Goal: Task Accomplishment & Management: Use online tool/utility

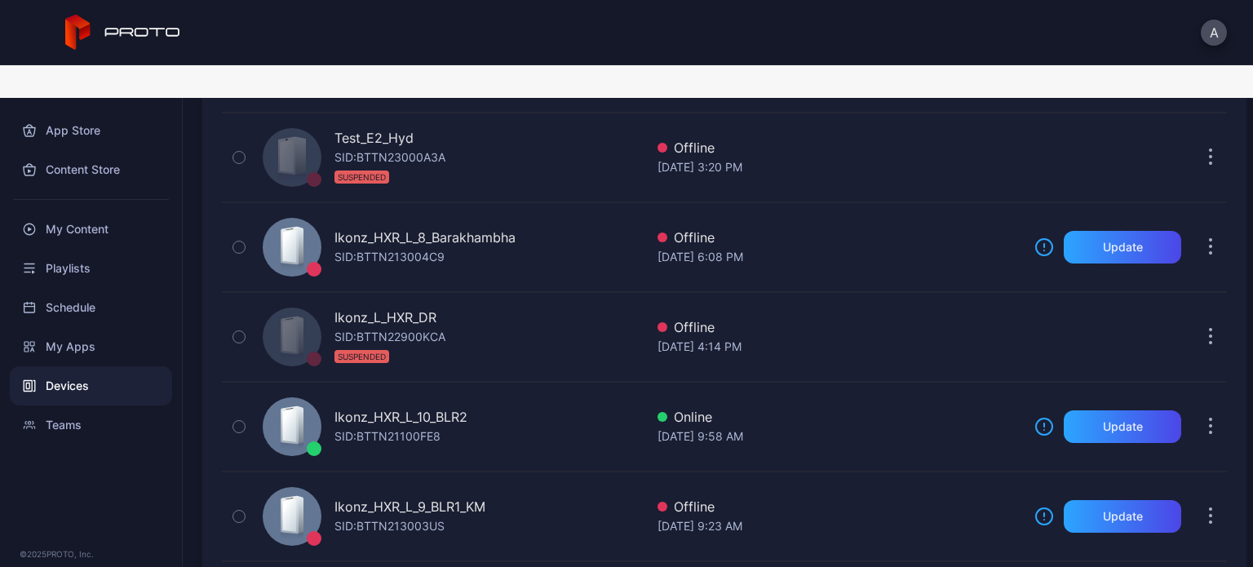
scroll to position [307, 0]
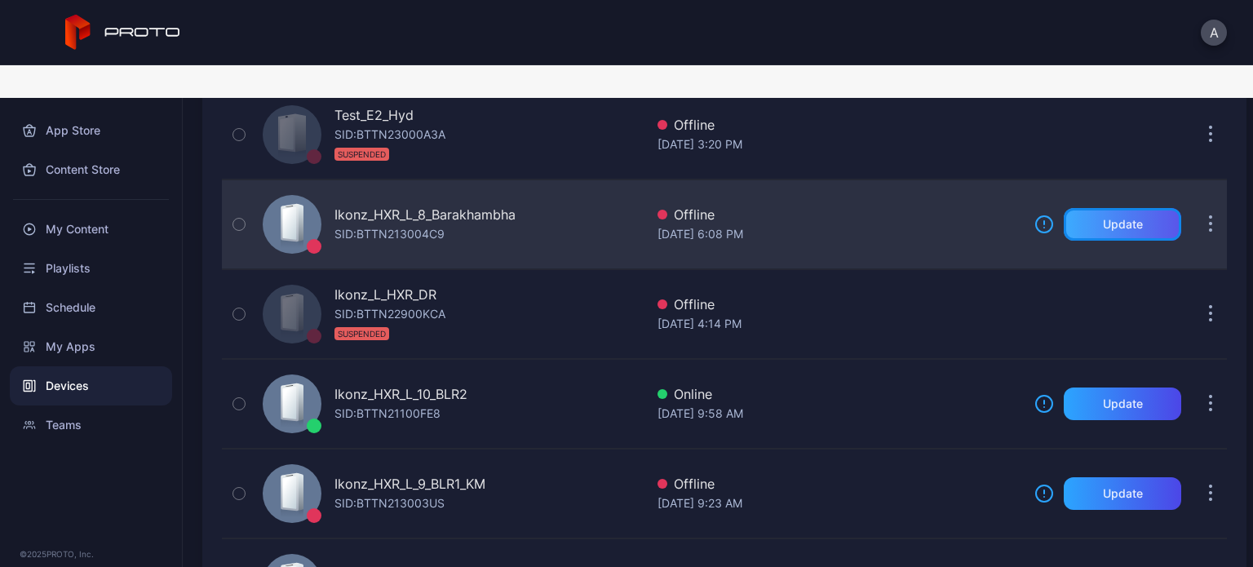
click at [1101, 208] on div "Update" at bounding box center [1122, 224] width 117 height 33
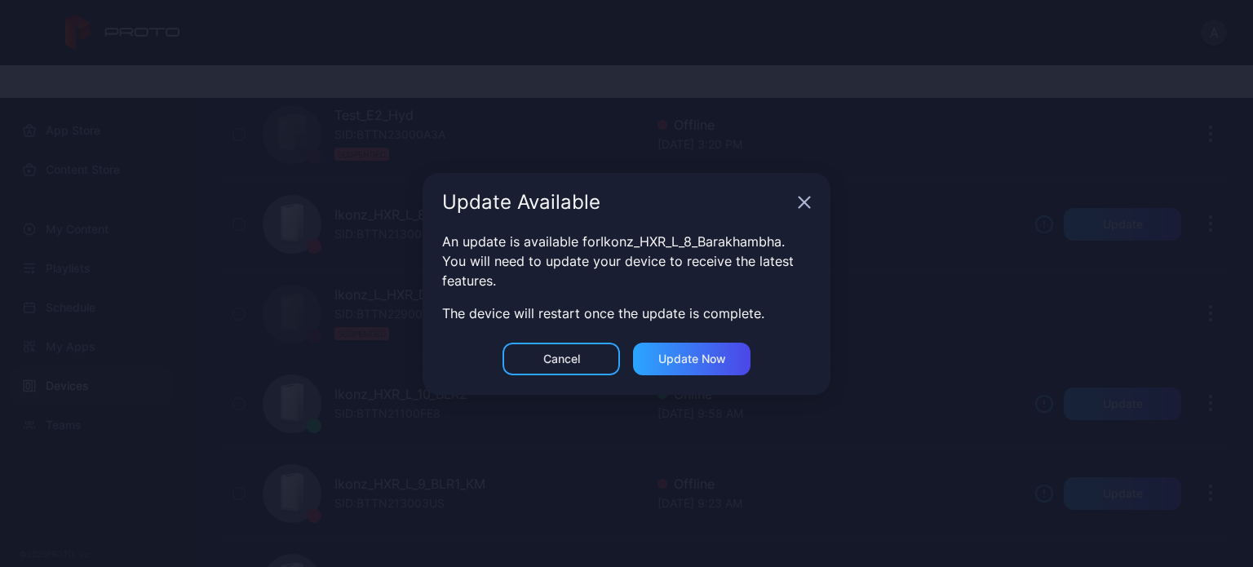
click at [689, 339] on div "An update is available for Ikonz_HXR_L_8_Barakhambha . You will need to update …" at bounding box center [627, 287] width 408 height 111
click at [685, 364] on div "Update now" at bounding box center [692, 358] width 68 height 13
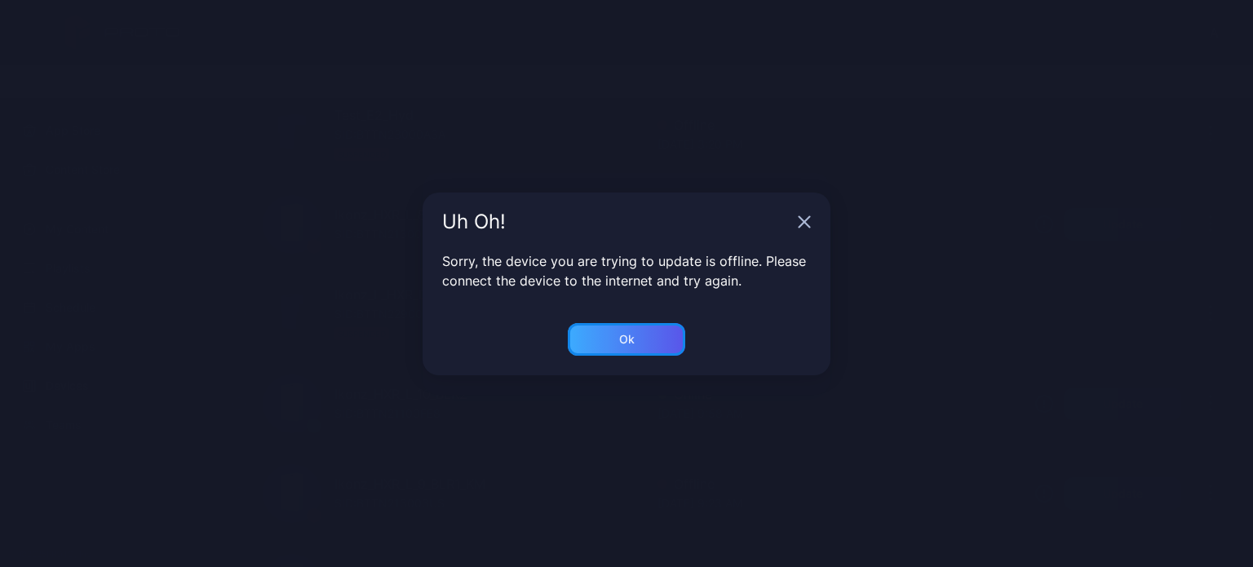
click at [640, 337] on div "Ok" at bounding box center [626, 339] width 117 height 33
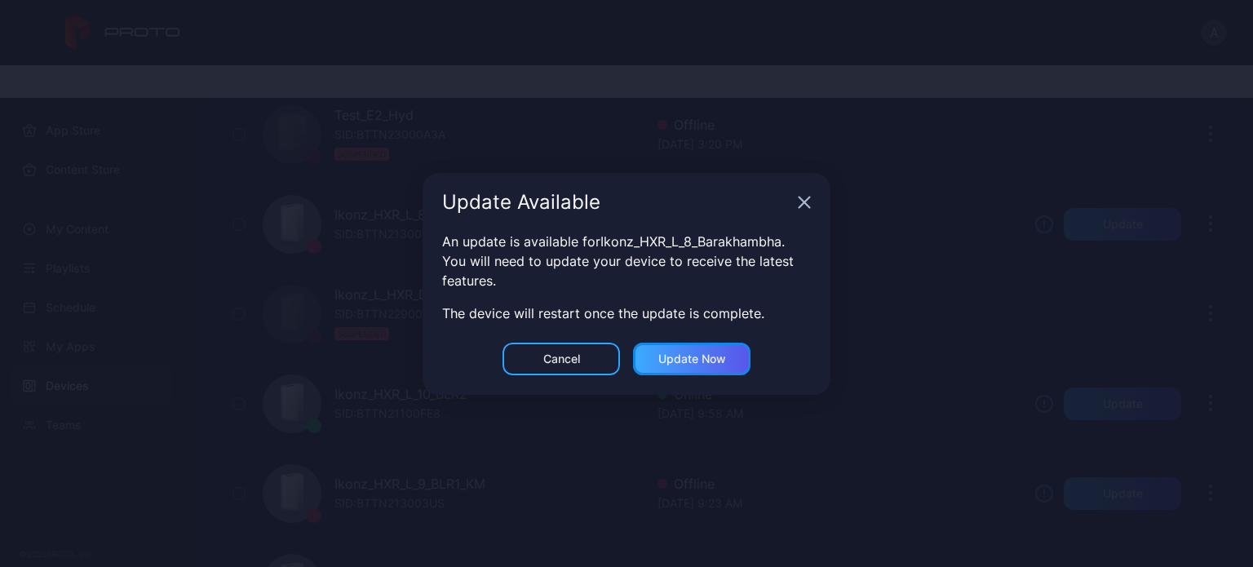
click at [716, 361] on div "Update now" at bounding box center [692, 358] width 68 height 13
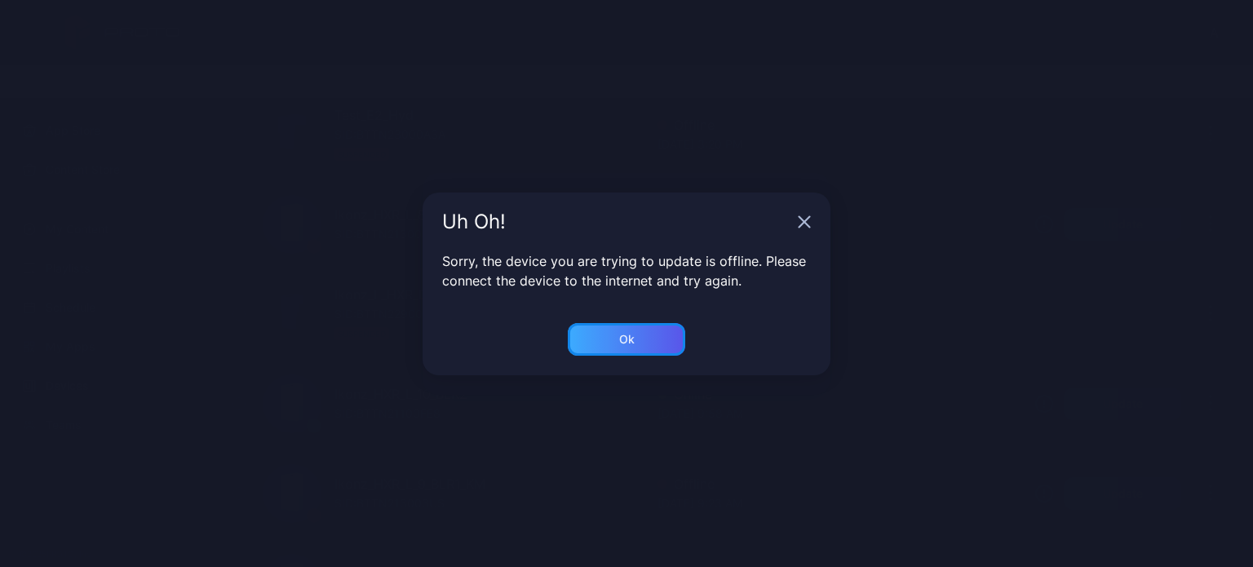
click at [603, 338] on div "Ok" at bounding box center [626, 339] width 117 height 33
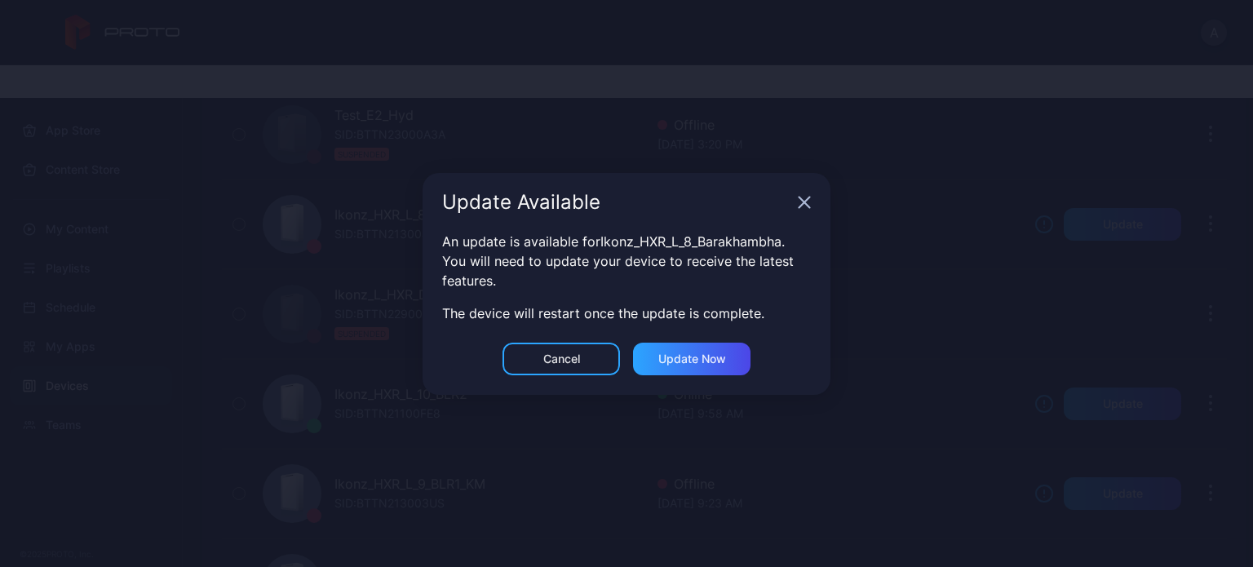
click at [807, 201] on icon "button" at bounding box center [805, 202] width 11 height 11
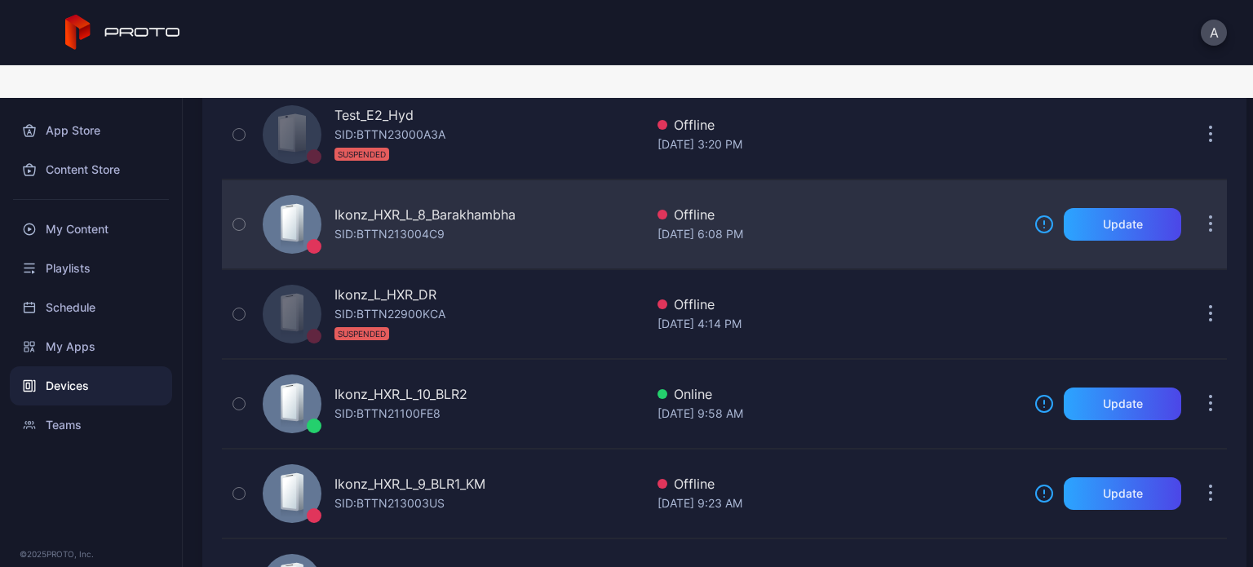
click at [743, 205] on div "Offline" at bounding box center [840, 215] width 364 height 20
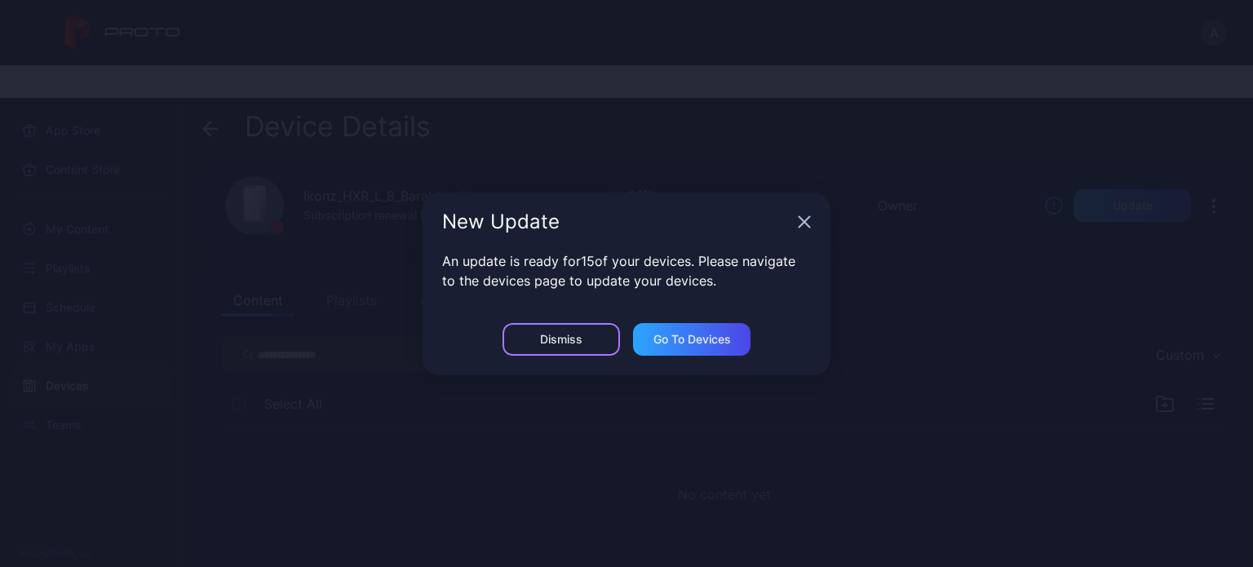
click at [586, 346] on div "Dismiss" at bounding box center [561, 339] width 117 height 33
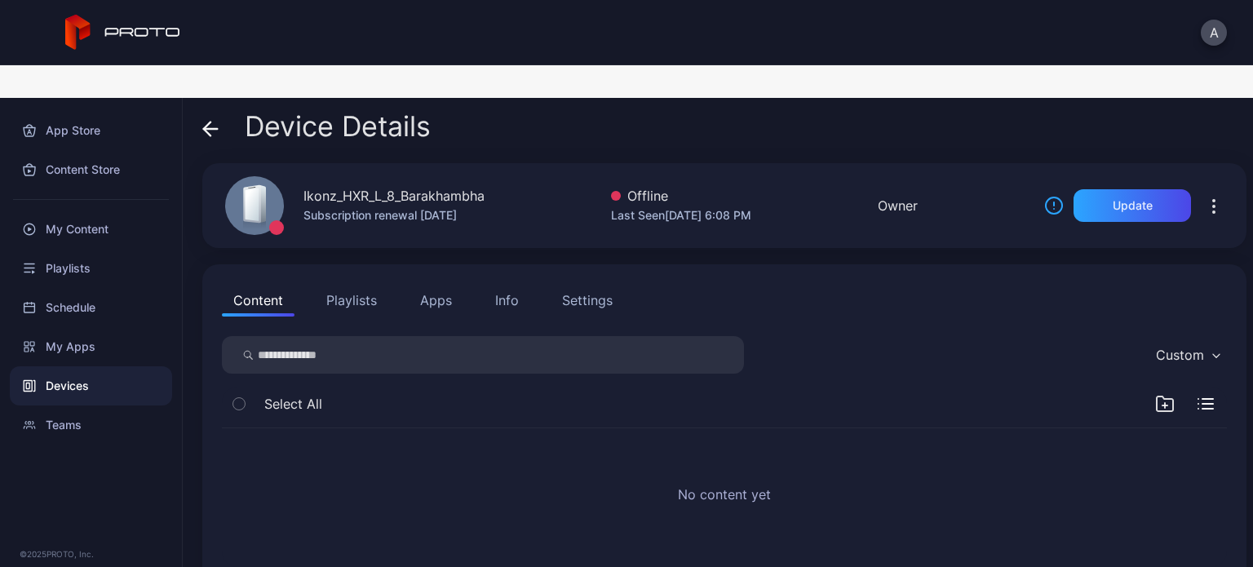
click at [207, 121] on icon at bounding box center [210, 129] width 16 height 16
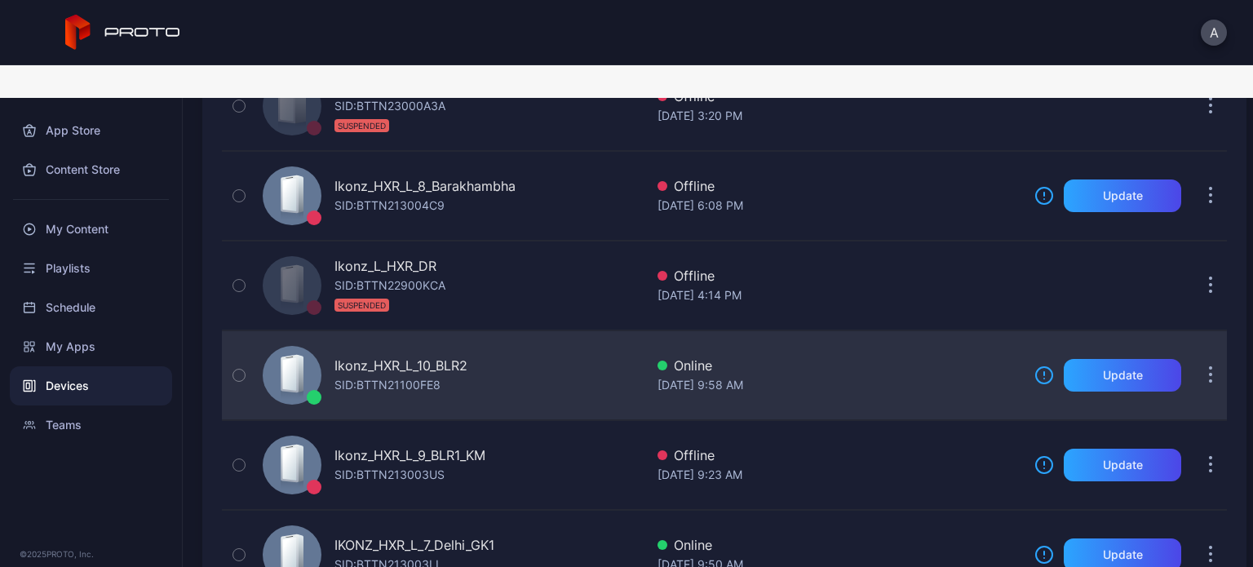
scroll to position [323, 0]
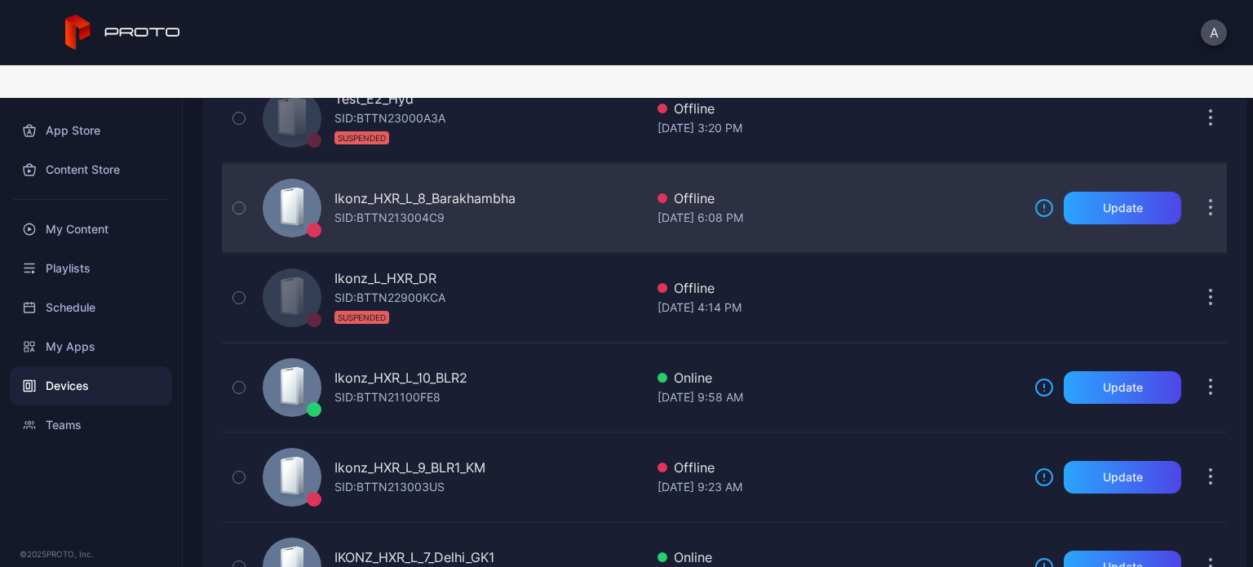
click at [512, 207] on div "Ikonz_HXR_L_8_Barakhambha SID: BTTN213004C9" at bounding box center [450, 208] width 388 height 82
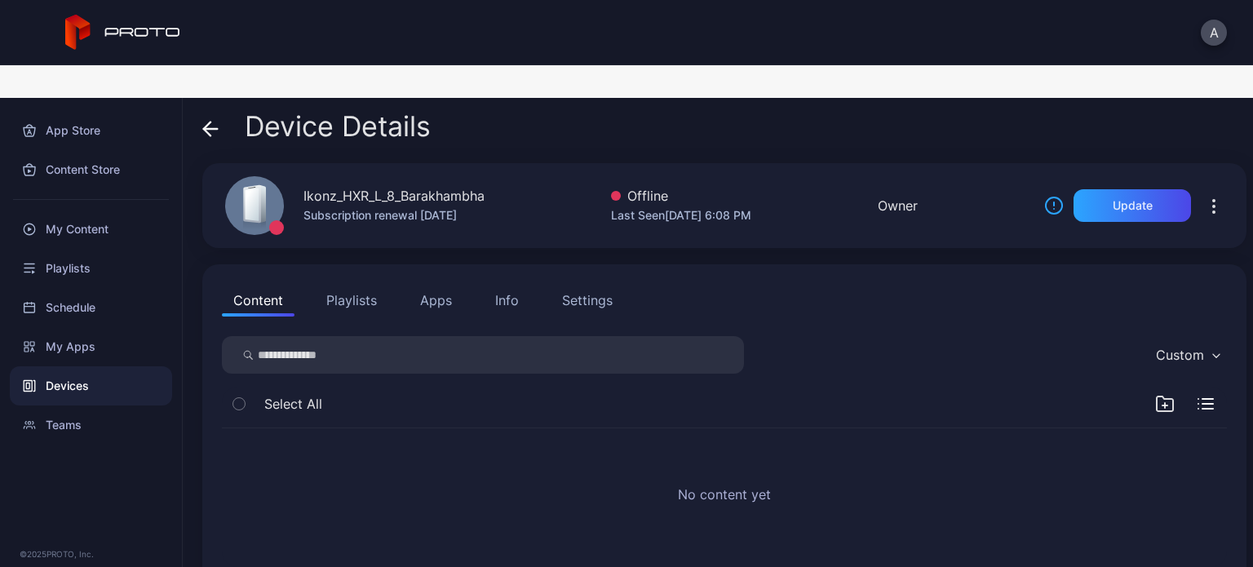
click at [215, 129] on icon at bounding box center [211, 129] width 14 height 0
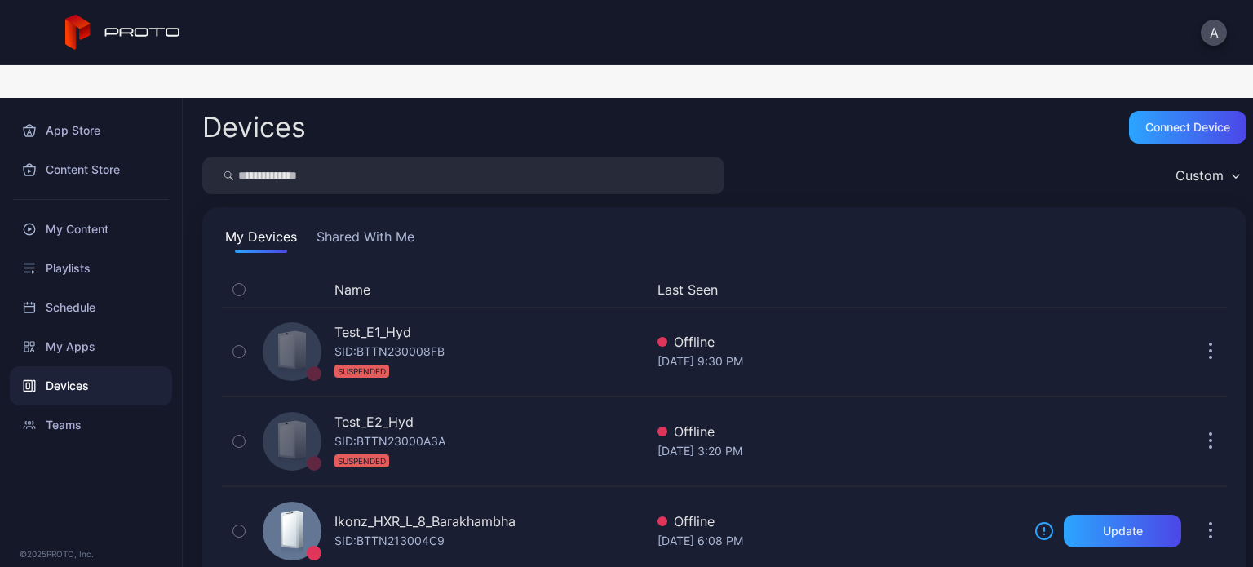
scroll to position [323, 0]
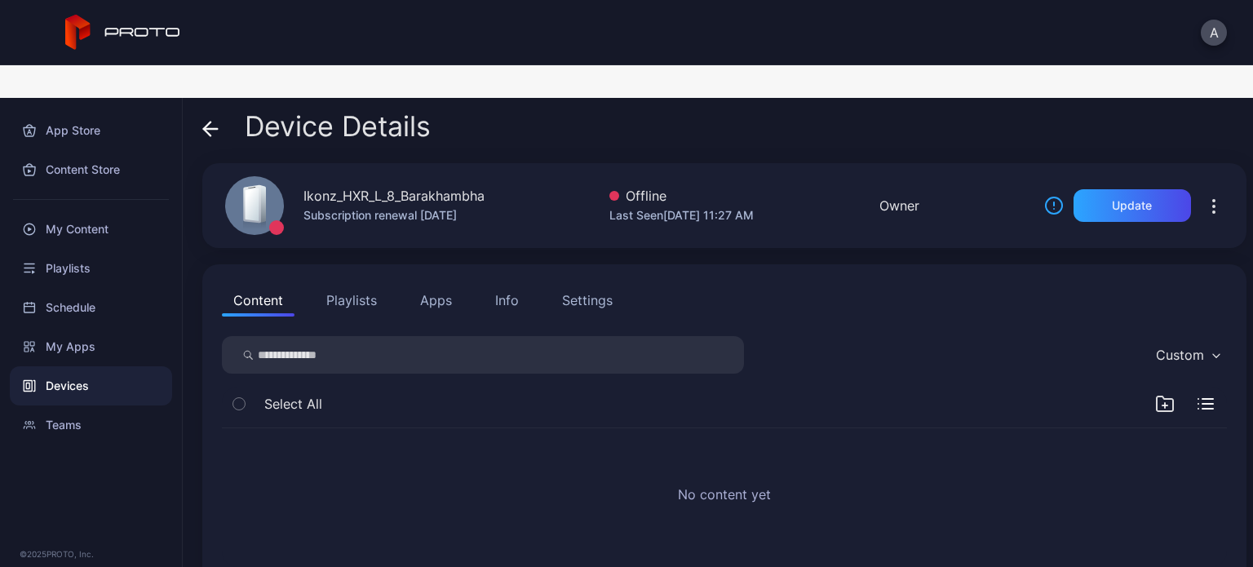
click at [562, 214] on div "Ikonz_HXR_L_8_Barakhambha Subscription renewal [DATE] Offline Last Seen [DATE] …" at bounding box center [724, 205] width 1044 height 85
click at [1112, 199] on div "Update" at bounding box center [1132, 205] width 40 height 13
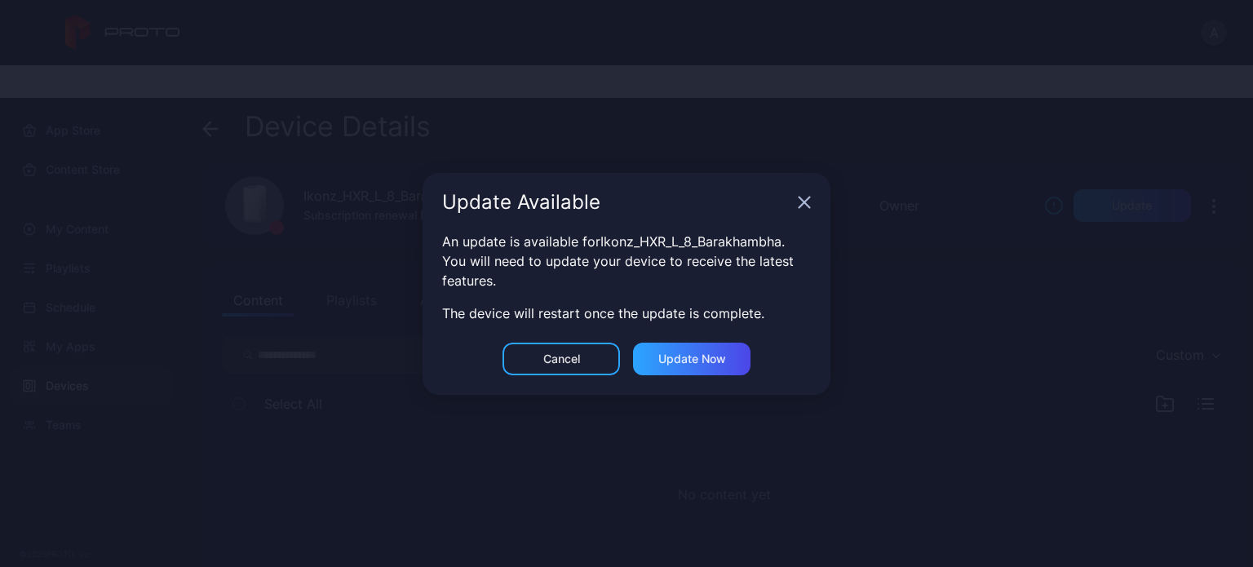
click at [715, 339] on div "An update is available for Ikonz_HXR_L_8_Barakhambha . You will need to update …" at bounding box center [627, 287] width 408 height 111
click at [710, 355] on div "Update now" at bounding box center [692, 358] width 68 height 13
click at [704, 359] on button "Update now" at bounding box center [691, 359] width 117 height 33
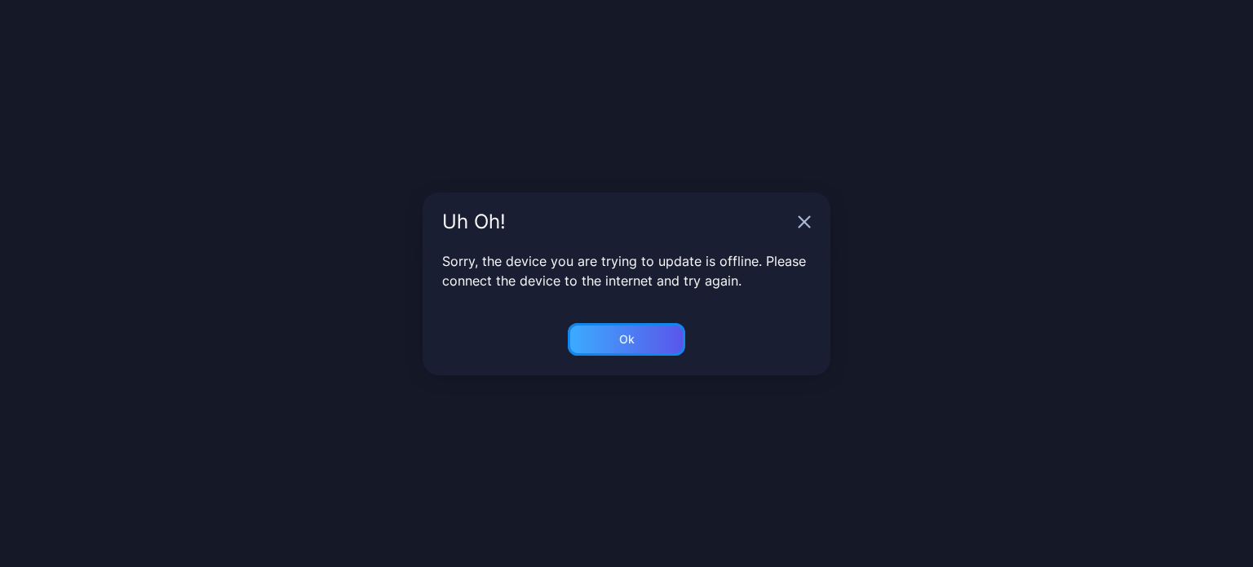
click at [633, 339] on div "Ok" at bounding box center [626, 339] width 117 height 33
click at [621, 347] on div "Ok" at bounding box center [626, 339] width 117 height 33
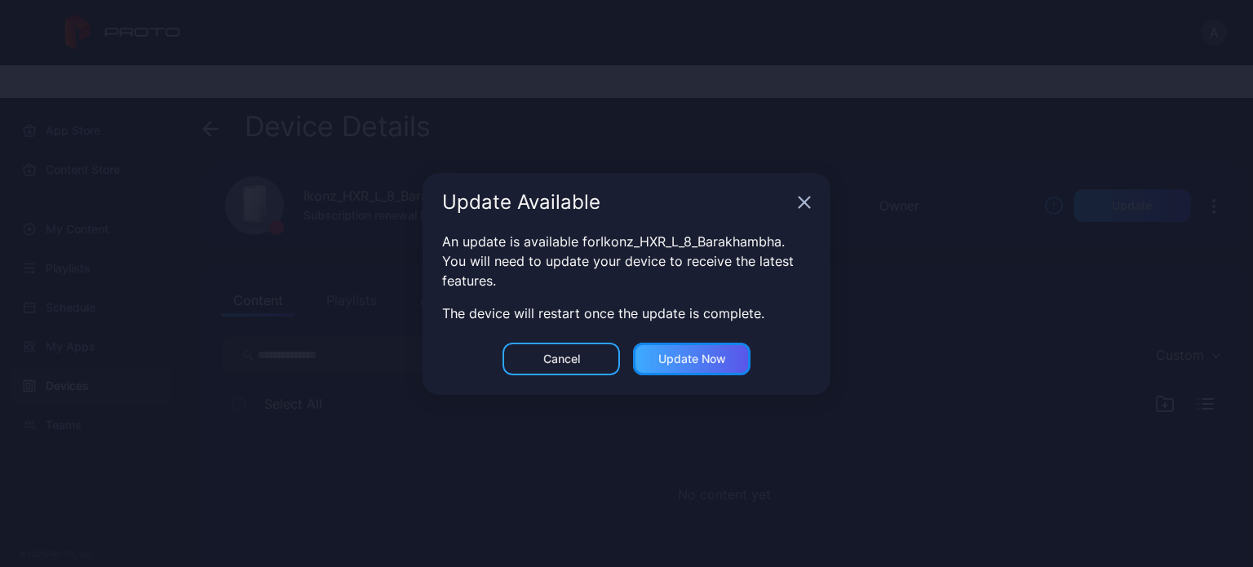
drag, startPoint x: 728, startPoint y: 357, endPoint x: 713, endPoint y: 352, distance: 15.5
click at [728, 357] on div "Update now" at bounding box center [691, 359] width 117 height 33
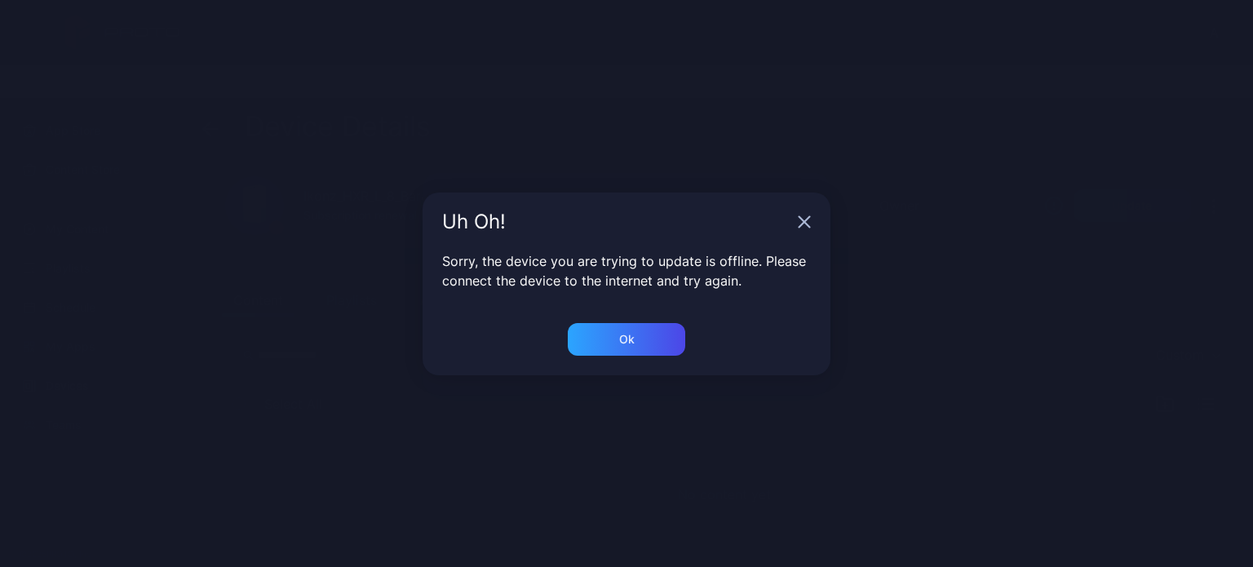
drag, startPoint x: 290, startPoint y: 117, endPoint x: 343, endPoint y: 146, distance: 59.9
click at [293, 118] on div "Uh Oh! Sorry, the device you are trying to update is offline. Please connect th…" at bounding box center [626, 283] width 1253 height 567
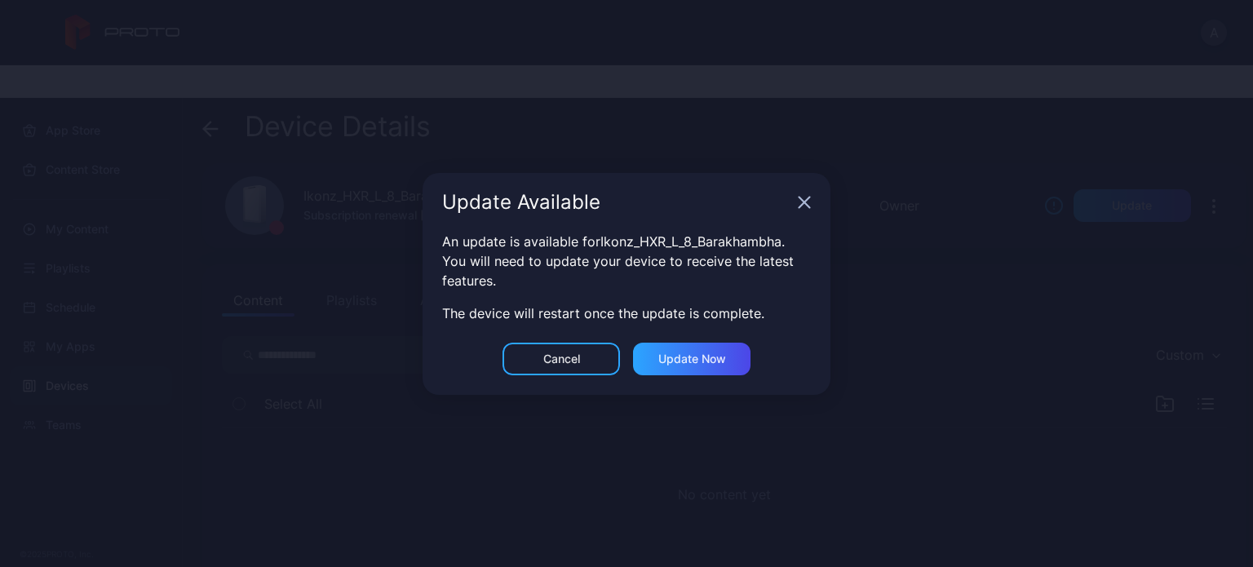
click at [810, 202] on icon "button" at bounding box center [804, 202] width 13 height 13
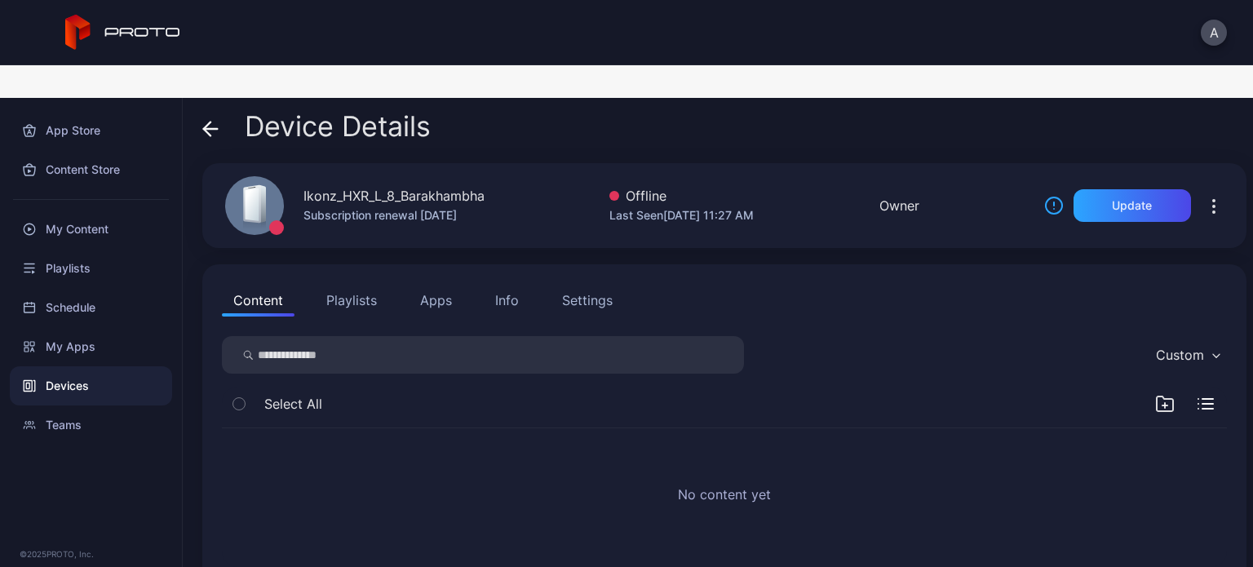
click at [222, 111] on div "Device Details" at bounding box center [316, 130] width 228 height 39
